Goal: Task Accomplishment & Management: Use online tool/utility

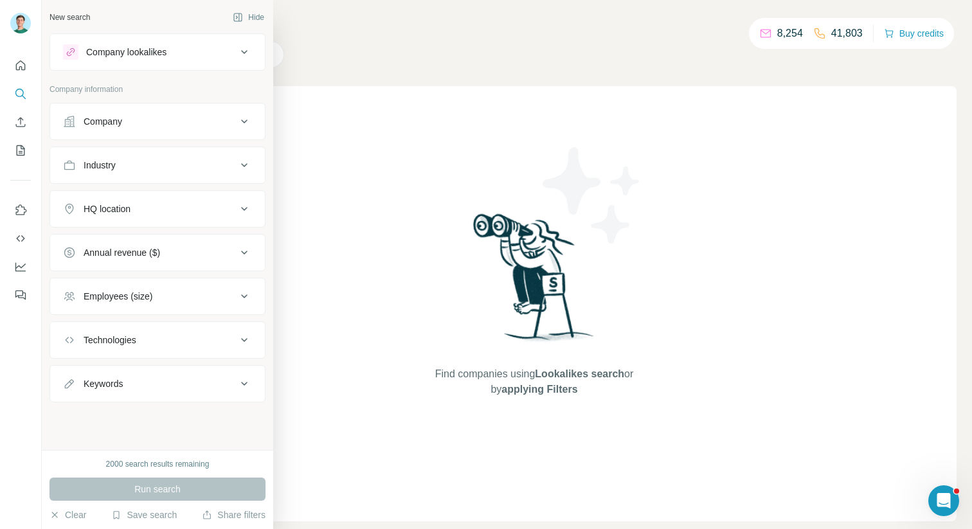
click at [69, 122] on icon at bounding box center [69, 121] width 13 height 13
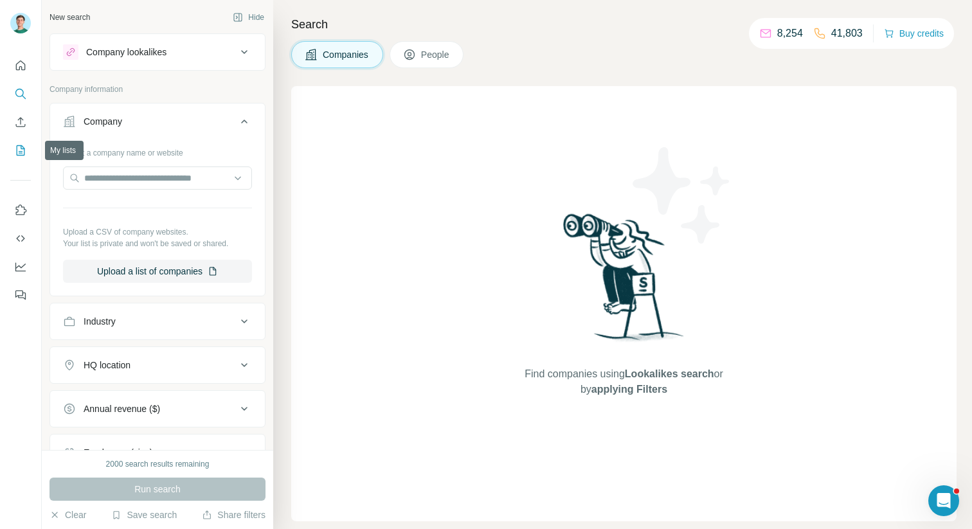
click at [24, 151] on icon "My lists" at bounding box center [21, 150] width 8 height 10
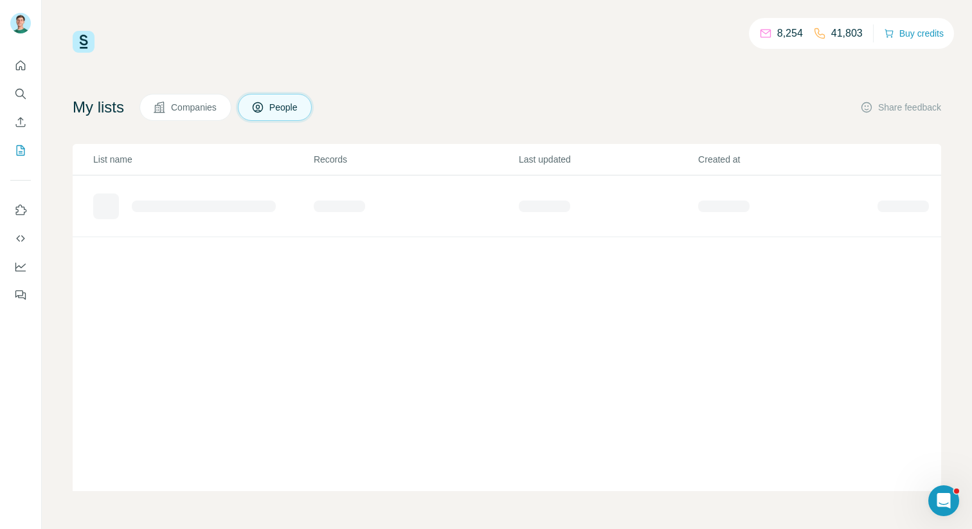
click at [190, 112] on span "Companies" at bounding box center [194, 107] width 47 height 13
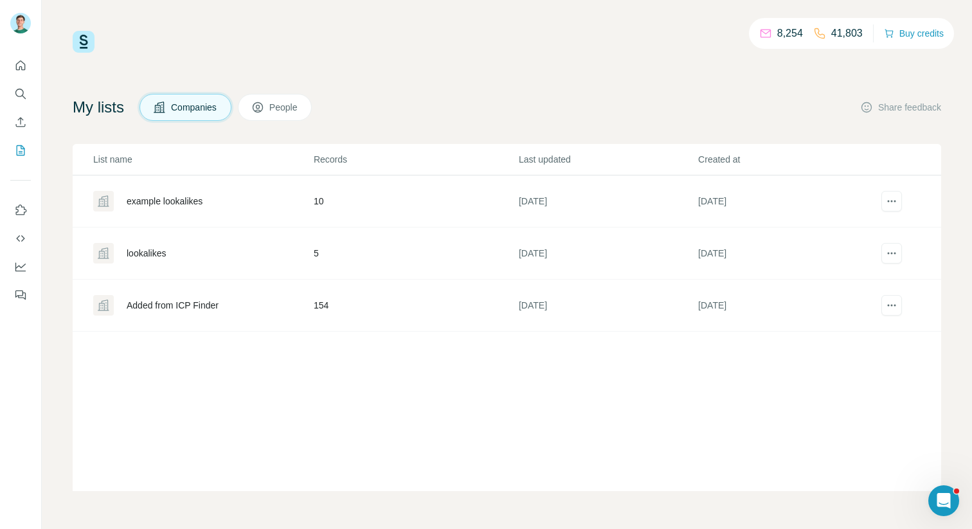
click at [170, 205] on div "example lookalikes" at bounding box center [165, 201] width 76 height 13
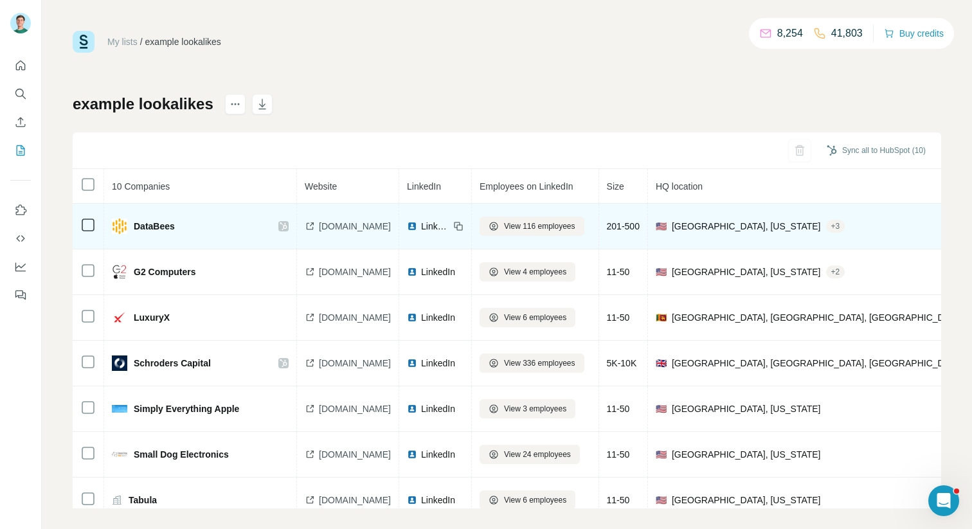
click at [143, 225] on span "DataBees" at bounding box center [154, 226] width 41 height 13
